Goal: Communication & Community: Answer question/provide support

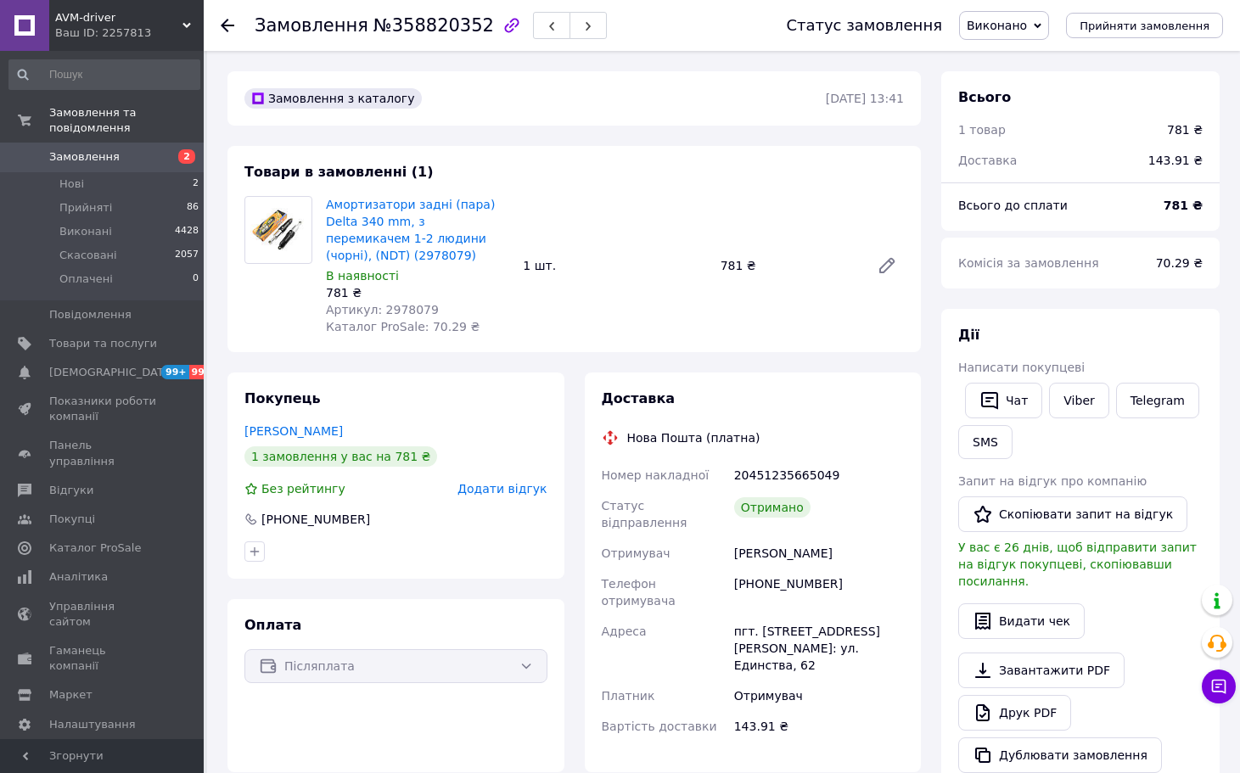
click at [837, 538] on div "[PERSON_NAME]" at bounding box center [819, 553] width 177 height 31
copy div "[PERSON_NAME]"
click at [1040, 510] on button "Скопіювати запит на відгук" at bounding box center [1072, 514] width 229 height 36
click at [1005, 395] on button "Чат" at bounding box center [1003, 401] width 77 height 36
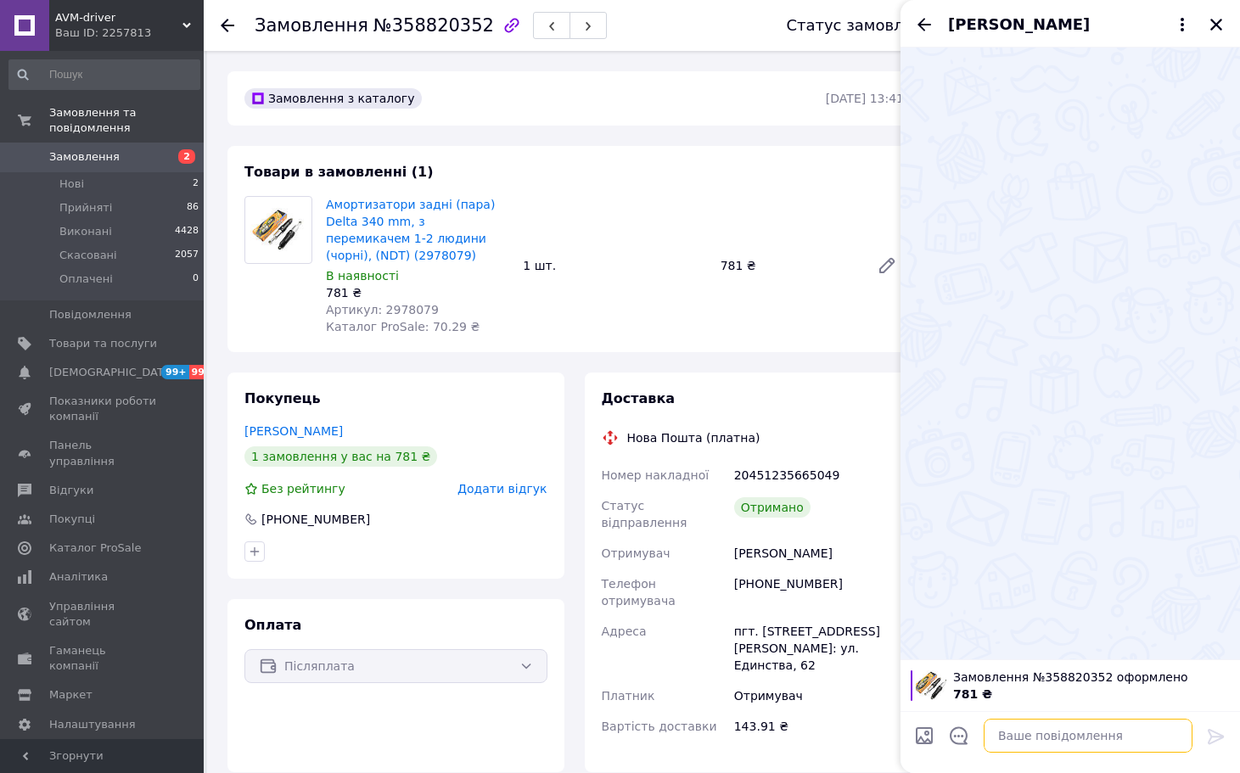
click at [1038, 733] on textarea at bounding box center [1088, 736] width 209 height 34
paste textarea "[PERSON_NAME], вітаю! Дякую, що обрали наш магазин та придбали товар! Ваш відгу…"
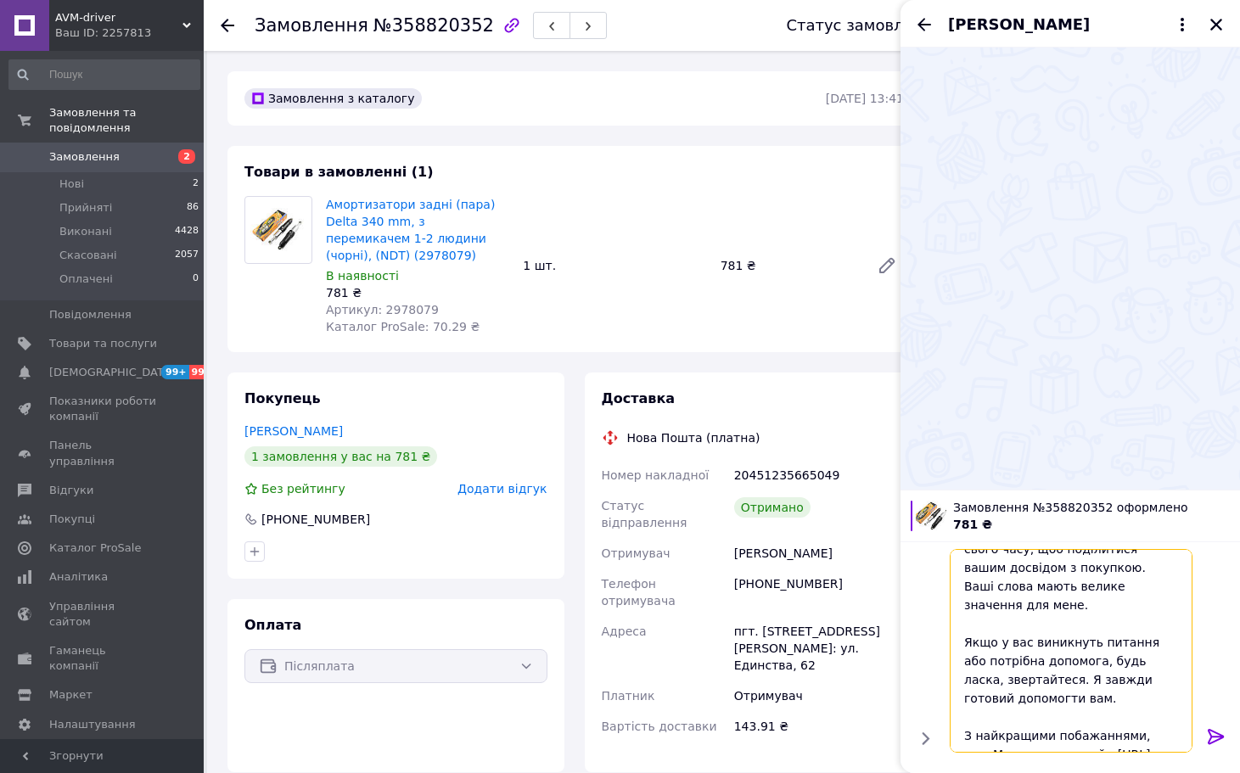
scroll to position [297, 0]
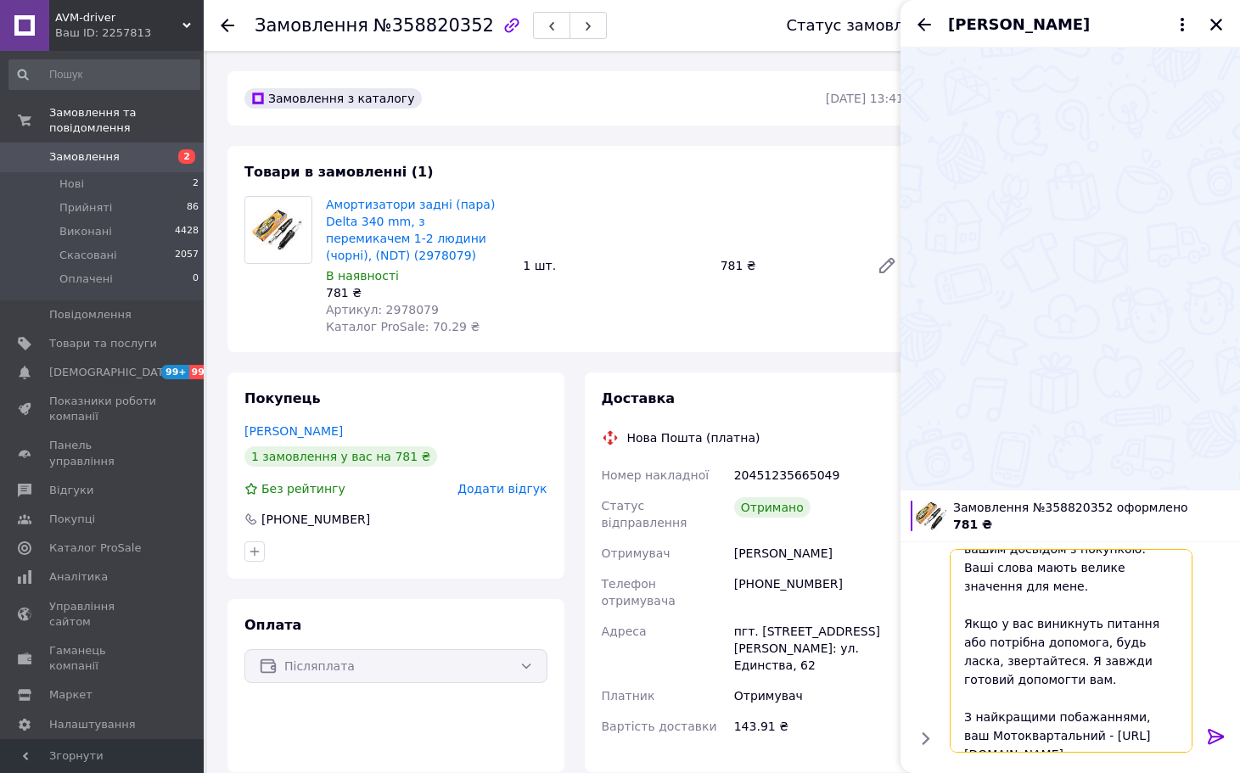
type textarea "[PERSON_NAME], вітаю! Дякую, що обрали наш магазин та придбали товар! Ваш відгу…"
click at [1214, 734] on icon at bounding box center [1216, 736] width 20 height 20
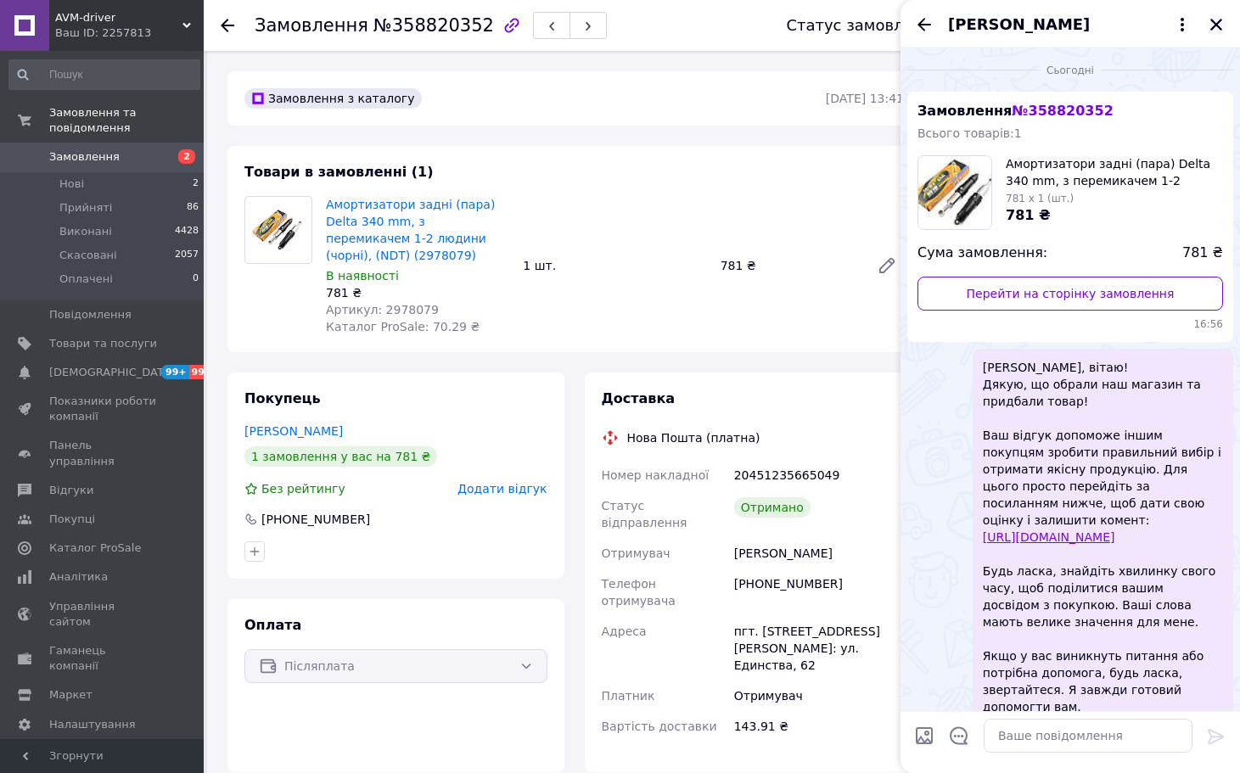
scroll to position [90, 0]
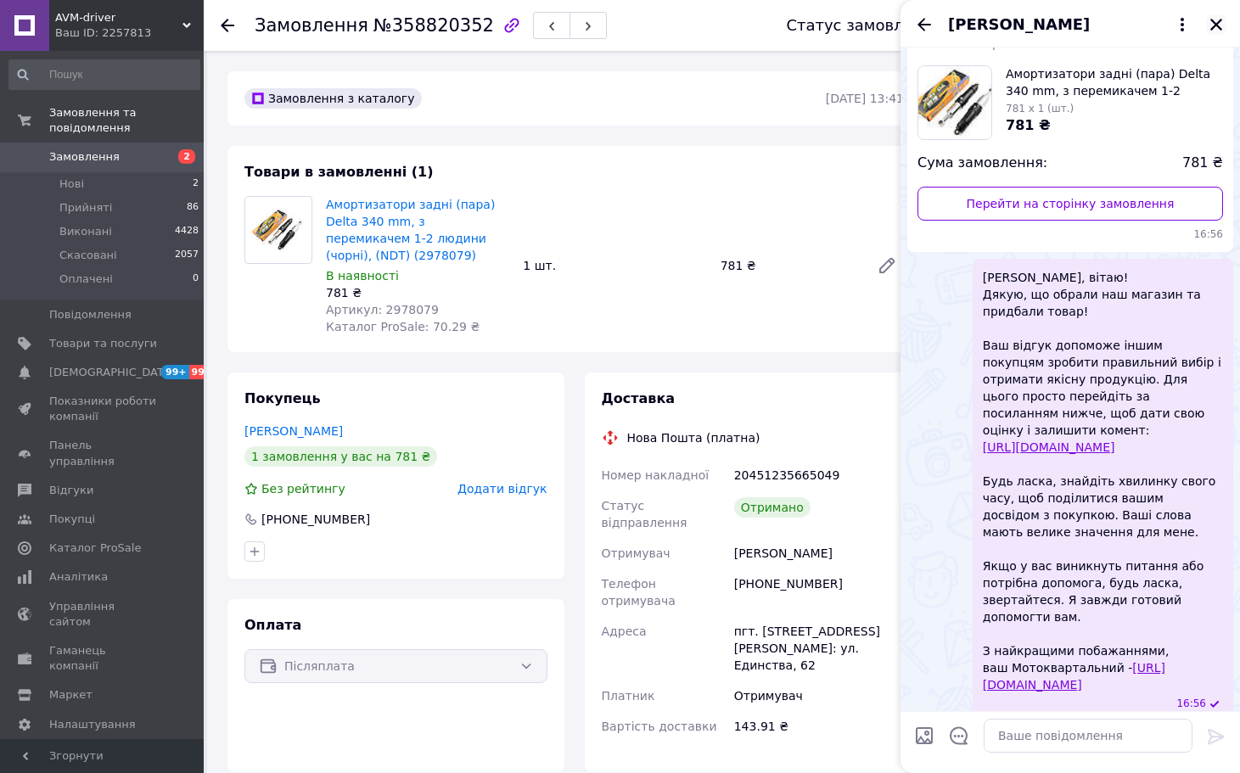
click at [1217, 25] on icon "Закрити" at bounding box center [1216, 25] width 12 height 12
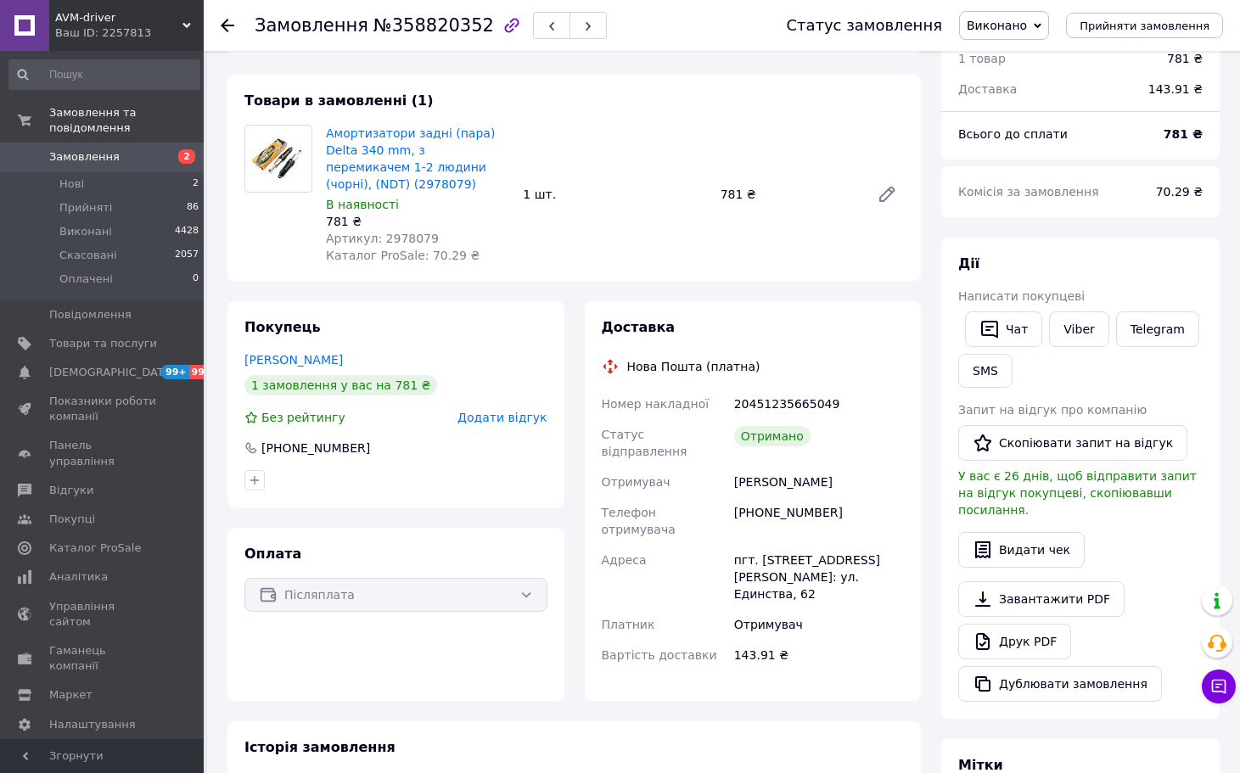
scroll to position [414, 0]
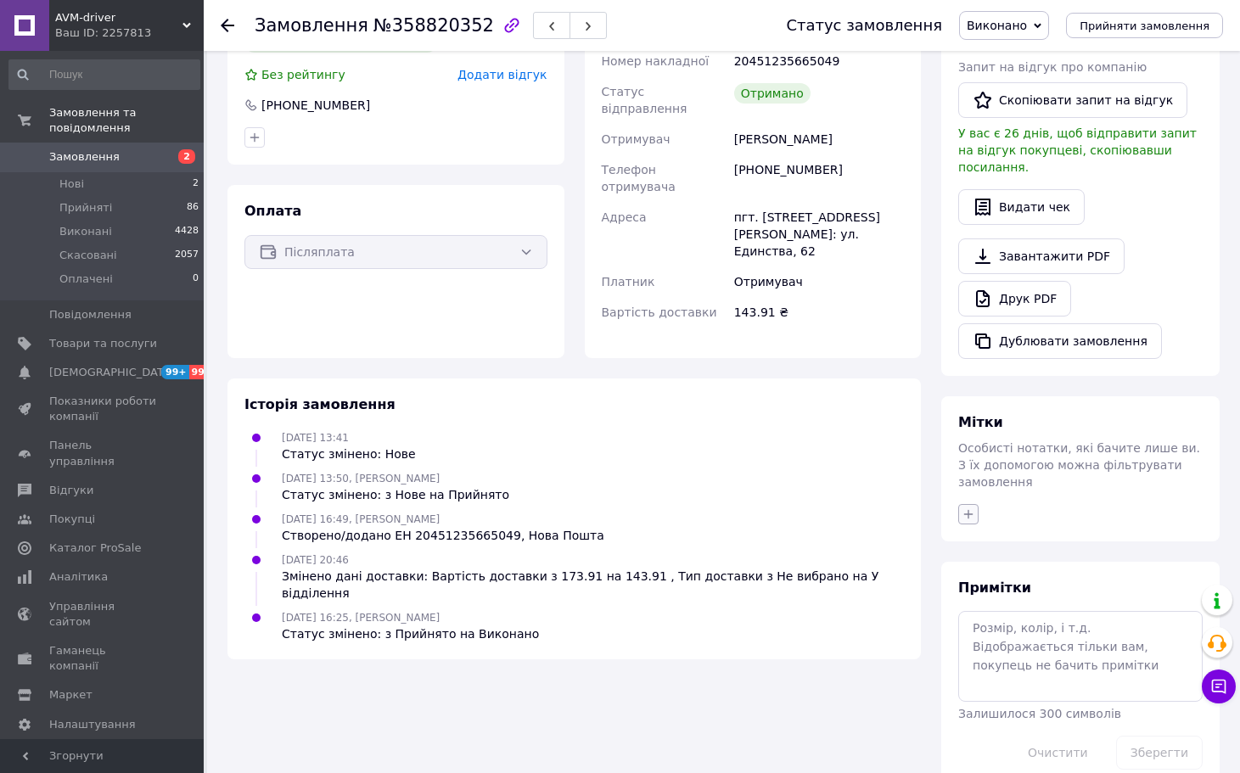
click at [968, 509] on icon "button" at bounding box center [968, 513] width 9 height 9
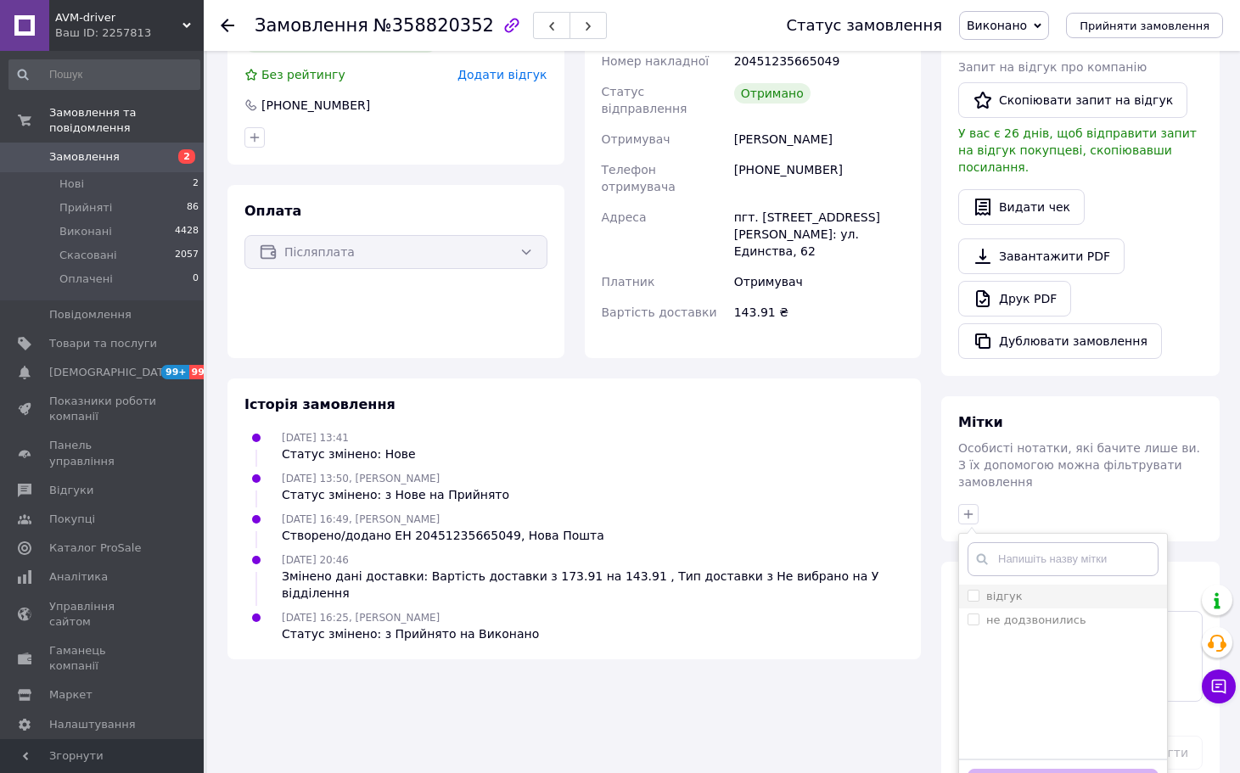
click at [1004, 590] on label "відгук" at bounding box center [1004, 596] width 36 height 13
checkbox input "true"
click at [1078, 769] on button "Додати мітку" at bounding box center [1062, 785] width 191 height 33
